Goal: Task Accomplishment & Management: Use online tool/utility

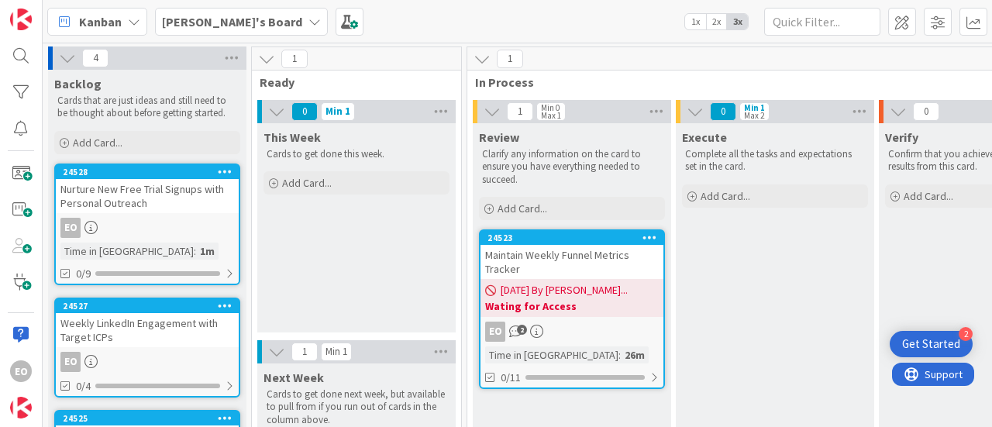
scroll to position [68, 0]
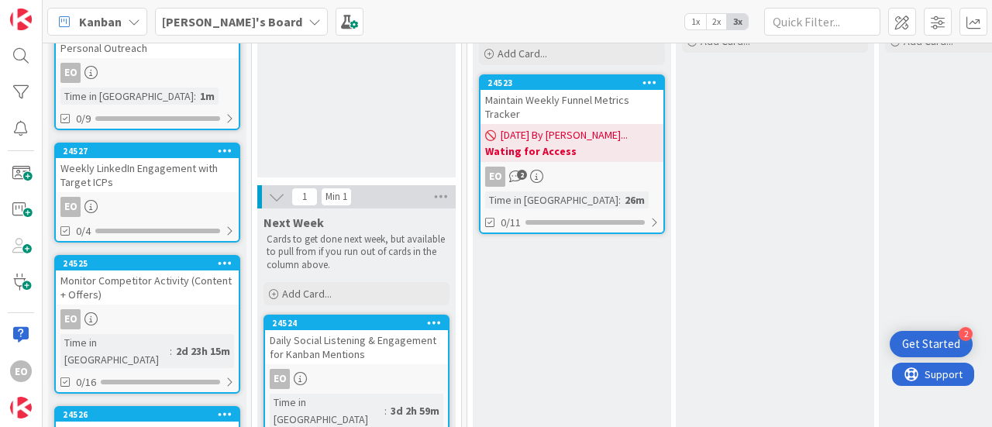
click at [585, 175] on div "EO 2" at bounding box center [572, 177] width 183 height 20
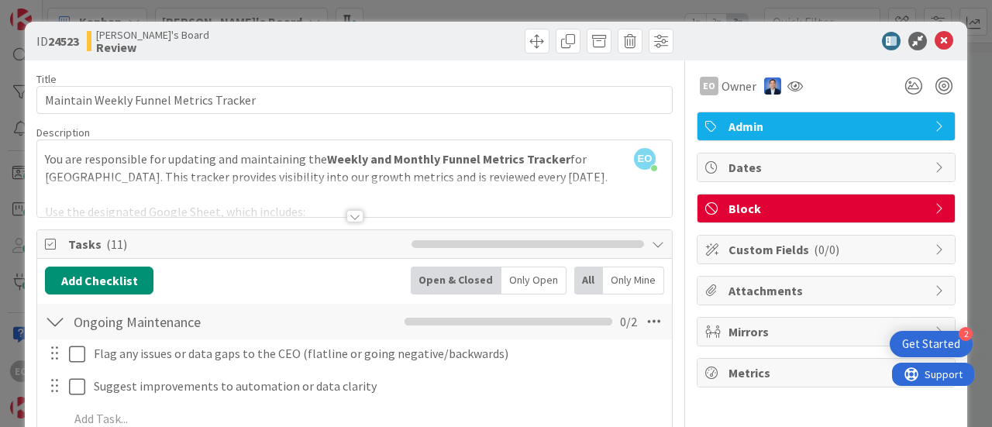
click at [349, 217] on div at bounding box center [355, 216] width 17 height 12
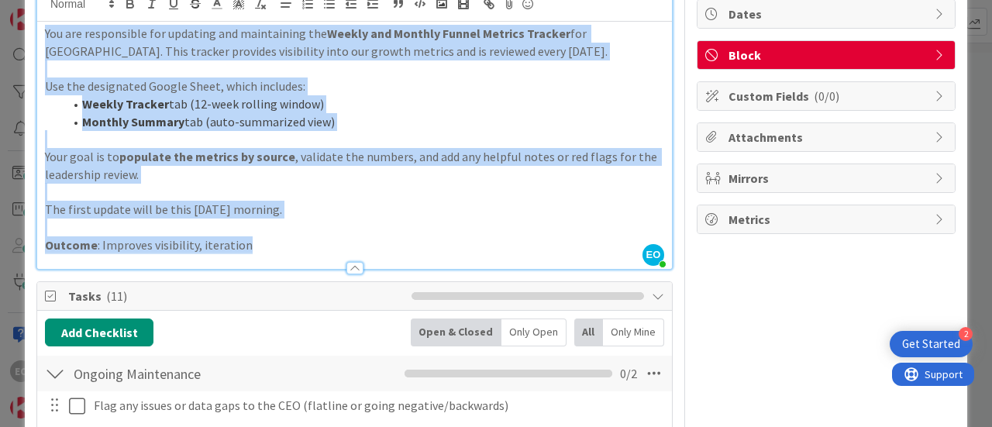
scroll to position [160, 0]
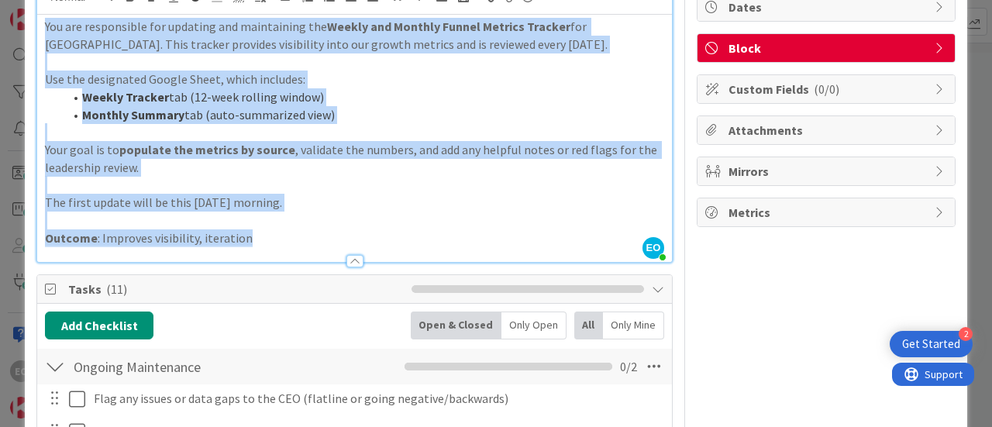
drag, startPoint x: 43, startPoint y: 185, endPoint x: 299, endPoint y: 240, distance: 262.3
click at [299, 240] on div "You are responsible for updating and maintaining the Weekly and Monthly Funnel …" at bounding box center [354, 138] width 635 height 247
copy div "You are responsible for updating and maintaining the Weekly and Monthly Funnel …"
click at [287, 195] on p "The first update will be this [DATE] morning." at bounding box center [354, 203] width 619 height 18
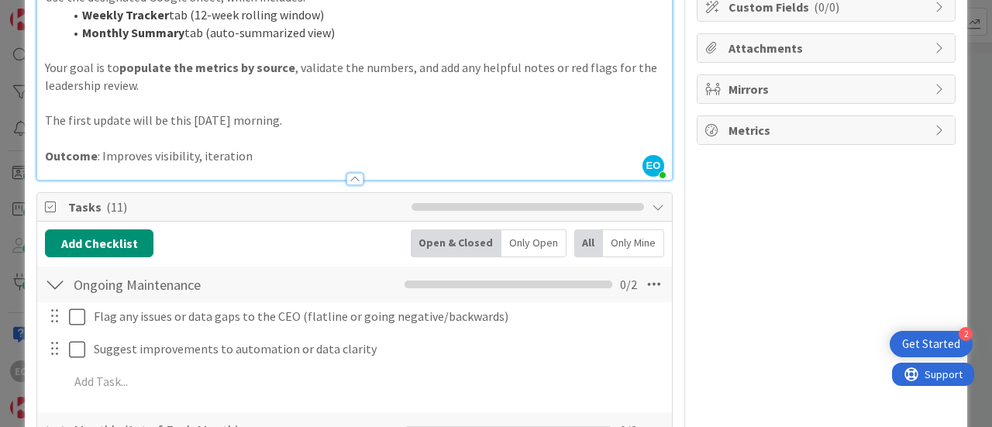
scroll to position [238, 0]
